Goal: Task Accomplishment & Management: Use online tool/utility

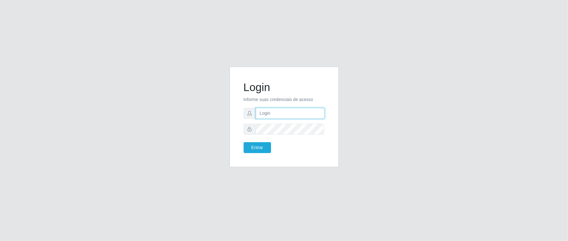
click at [266, 116] on input "text" at bounding box center [290, 113] width 69 height 11
type input "aislan@ideal"
click at [244, 142] on button "Entrar" at bounding box center [257, 147] width 27 height 11
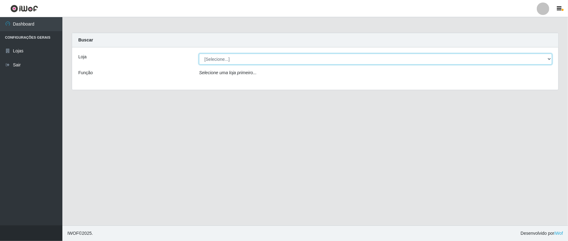
click at [283, 61] on select "[Selecione...] Ideal - Conceição" at bounding box center [375, 59] width 353 height 11
select select "231"
click at [199, 54] on select "[Selecione...] Ideal - Conceição" at bounding box center [375, 59] width 353 height 11
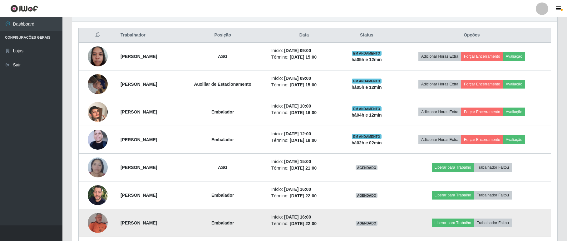
scroll to position [272, 0]
